Goal: Navigation & Orientation: Find specific page/section

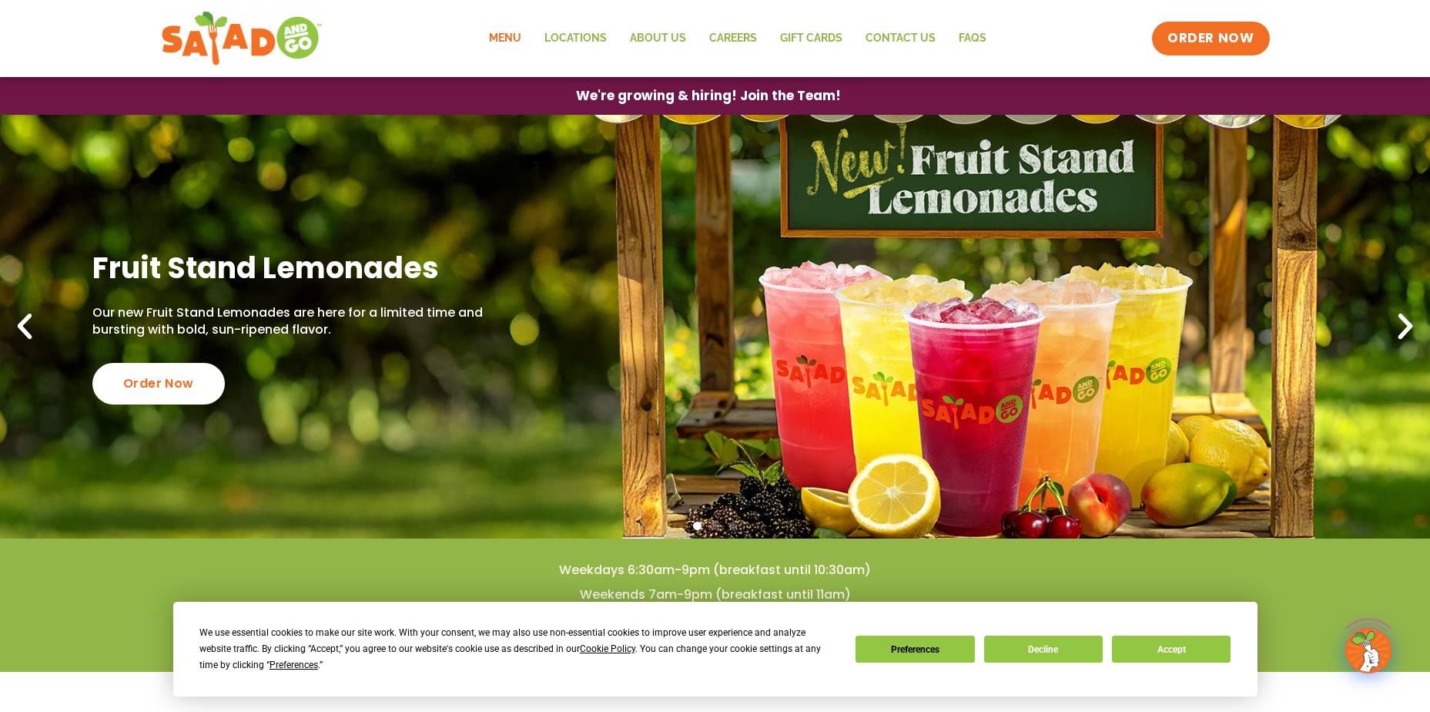
click at [512, 37] on link "Menu" at bounding box center [505, 38] width 55 height 35
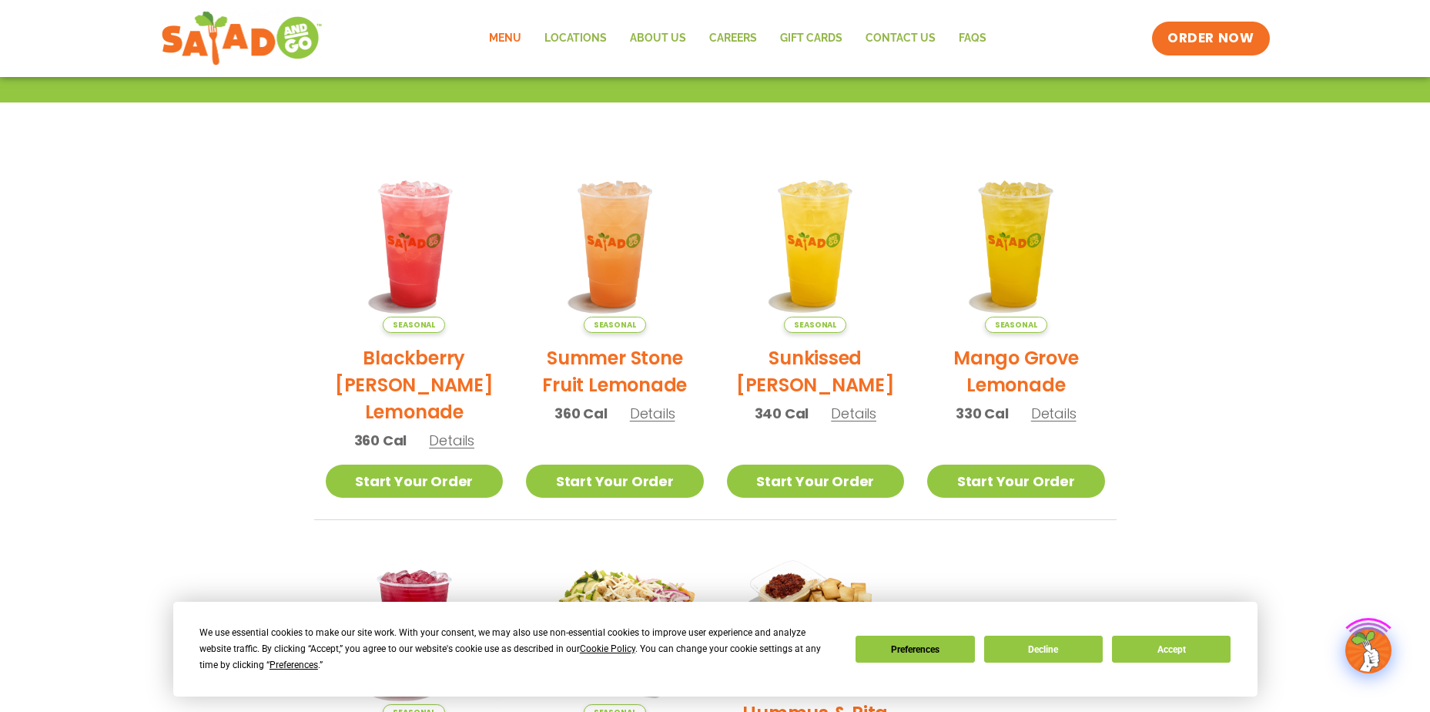
scroll to position [77, 0]
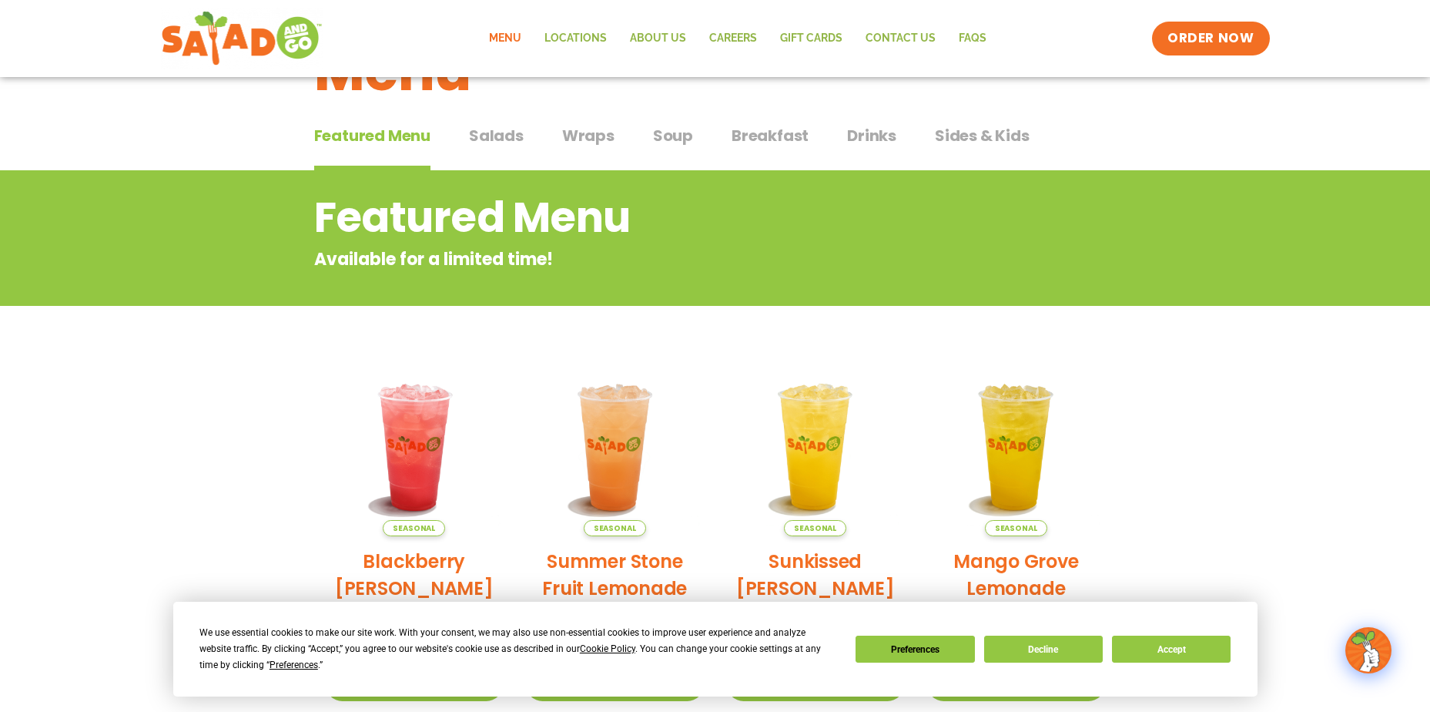
click at [524, 129] on div "Featured Menu Featured Menu Salads Salads Wraps Wraps Soup Soup Breakfast Break…" at bounding box center [715, 145] width 803 height 52
click at [508, 136] on span "Salads" at bounding box center [496, 135] width 55 height 23
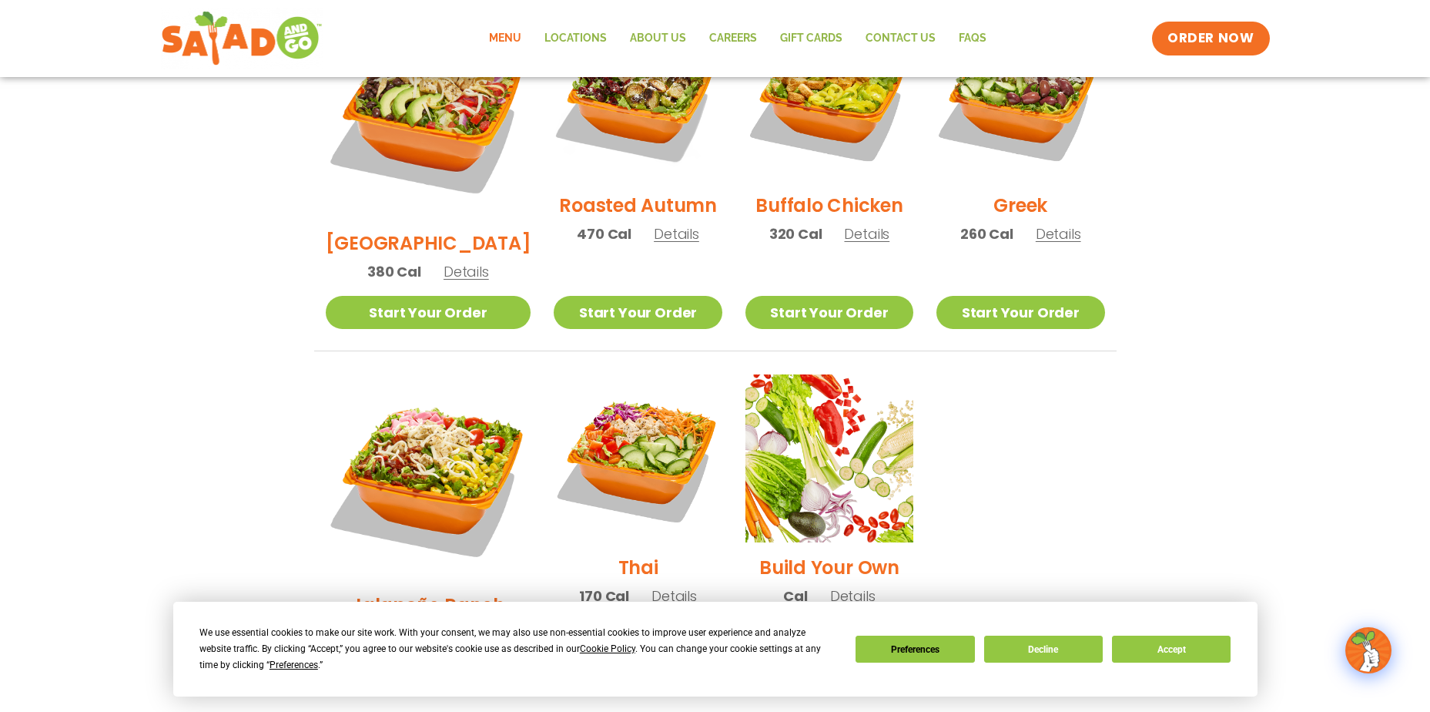
scroll to position [924, 0]
